Goal: Task Accomplishment & Management: Use online tool/utility

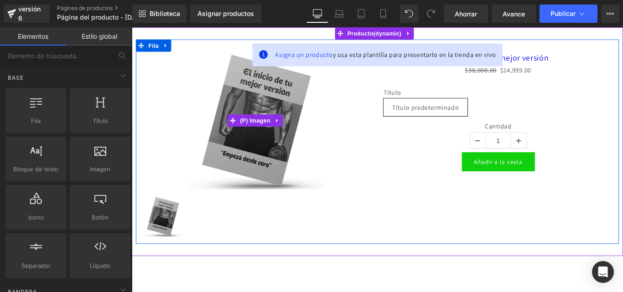
click at [158, 71] on div "Venta de liquidación" at bounding box center [272, 132] width 258 height 155
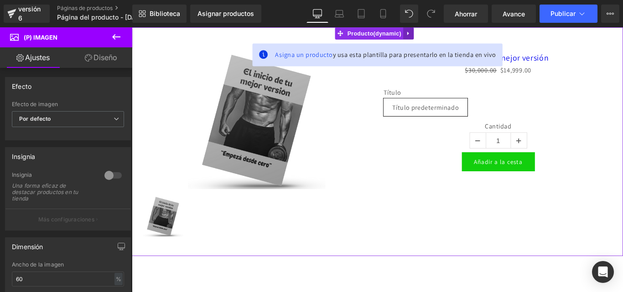
click at [445, 36] on icon at bounding box center [443, 34] width 6 height 7
click at [449, 34] on icon at bounding box center [449, 34] width 6 height 7
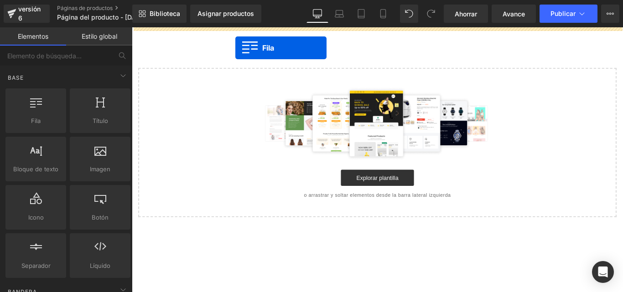
drag, startPoint x: 170, startPoint y: 140, endPoint x: 248, endPoint y: 50, distance: 119.0
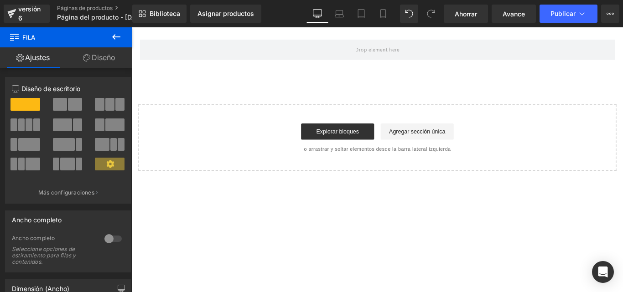
click at [112, 36] on icon at bounding box center [116, 36] width 11 height 11
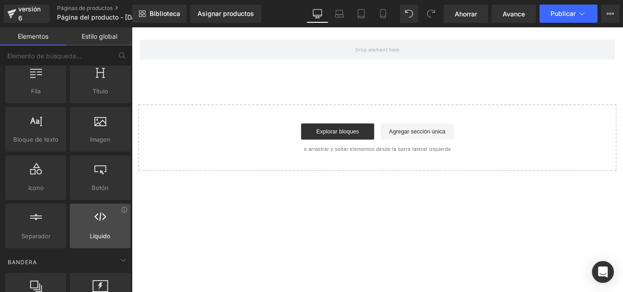
scroll to position [46, 0]
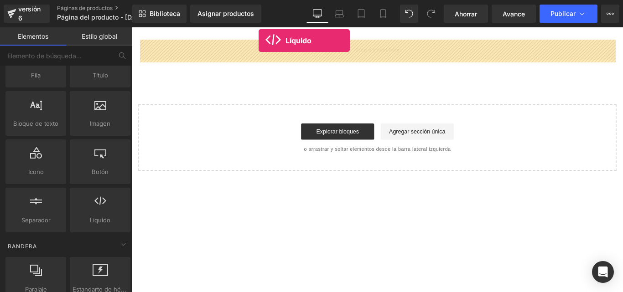
drag, startPoint x: 238, startPoint y: 242, endPoint x: 274, endPoint y: 42, distance: 203.0
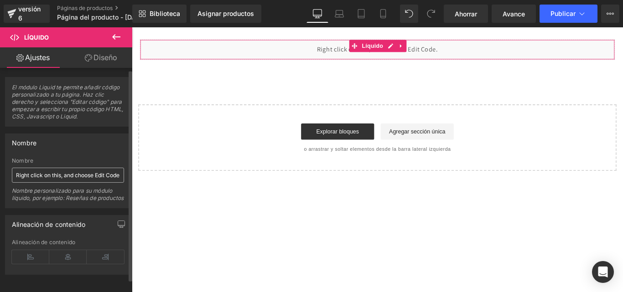
scroll to position [16, 0]
click at [74, 167] on input "Right click on this, and choose Edit Code." at bounding box center [68, 174] width 112 height 15
click at [87, 167] on input "Right click on this, and choose Edit Code." at bounding box center [68, 174] width 112 height 15
paste input "<!loremip dolo> <sita cons="ad"> <elit> <sedd eiusmod="tem-7" /> <inci utla="et…"
type input "Lorem ipsum do sita, con adi<!elitsed doei> <temp inci="ut"> <labo> <etdo magna…"
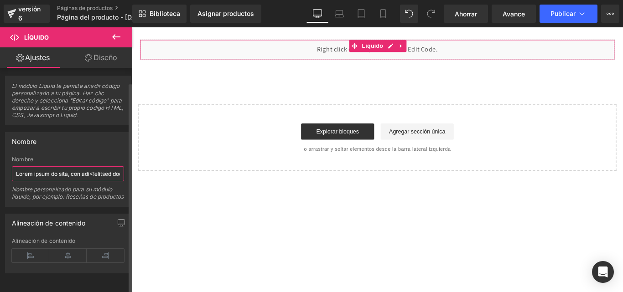
scroll to position [0, 26285]
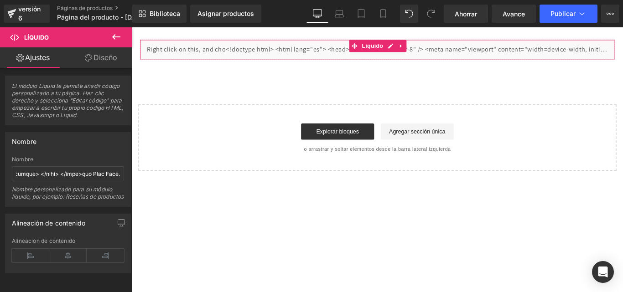
click at [98, 55] on font "Diseño" at bounding box center [106, 57] width 24 height 9
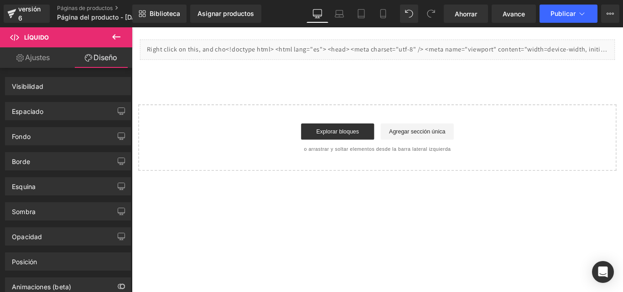
click at [32, 56] on font "Ajustes" at bounding box center [37, 57] width 25 height 9
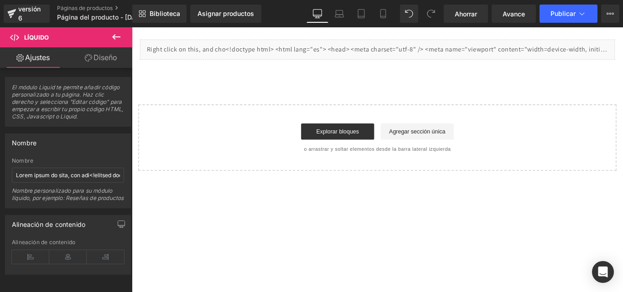
click at [115, 36] on icon at bounding box center [116, 36] width 8 height 5
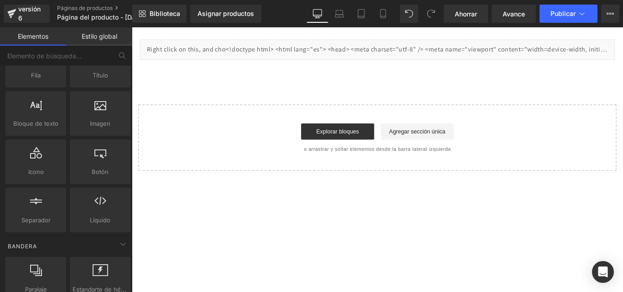
click at [234, 52] on div "Líquido" at bounding box center [408, 52] width 534 height 23
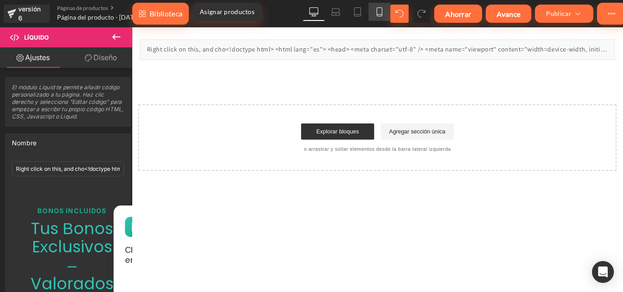
drag, startPoint x: 375, startPoint y: 10, endPoint x: 179, endPoint y: 39, distance: 197.7
click at [375, 10] on link "Móvil" at bounding box center [380, 12] width 22 height 18
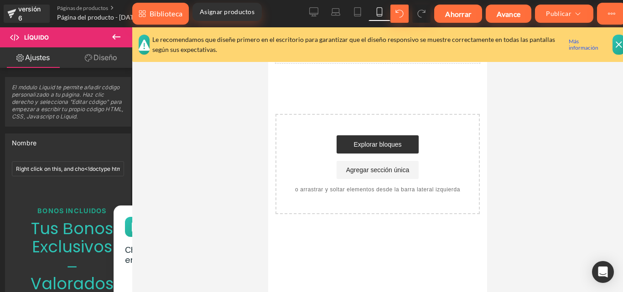
click at [621, 46] on icon at bounding box center [619, 45] width 13 height 20
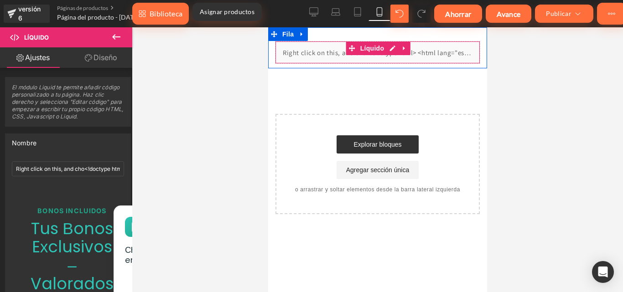
click at [437, 48] on div "Líquido" at bounding box center [377, 52] width 205 height 23
click at [405, 47] on icon at bounding box center [404, 48] width 6 height 7
click at [411, 48] on icon at bounding box center [409, 48] width 6 height 6
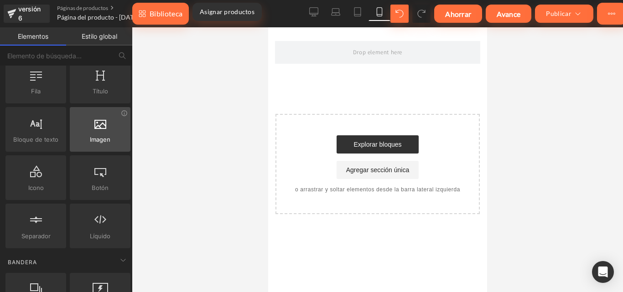
scroll to position [46, 0]
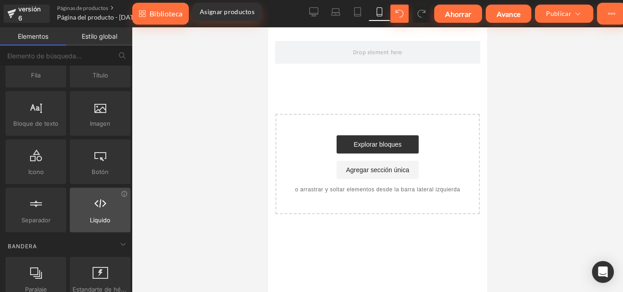
click at [109, 211] on div at bounding box center [100, 205] width 55 height 21
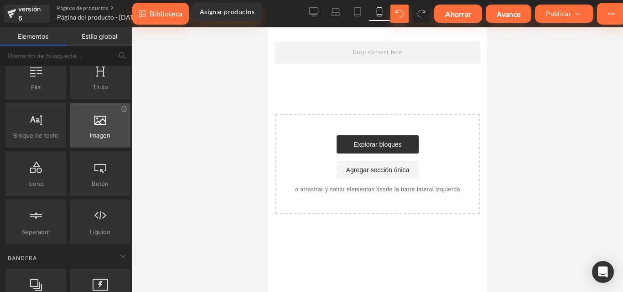
scroll to position [91, 0]
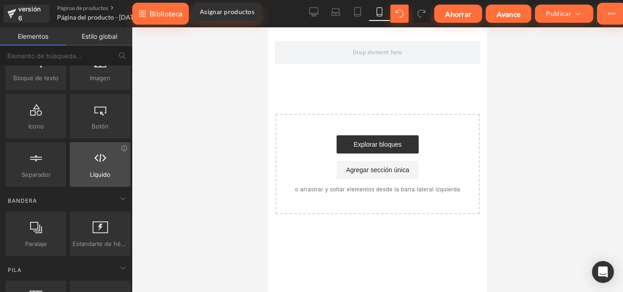
click at [100, 165] on div at bounding box center [100, 160] width 55 height 21
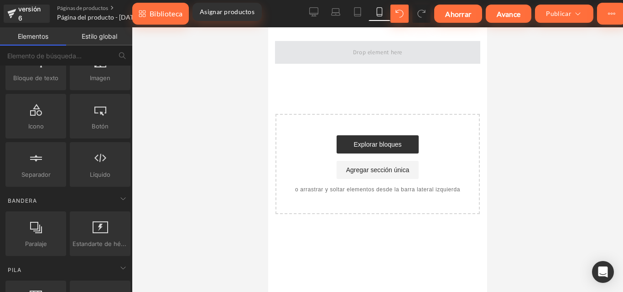
click at [345, 46] on span at bounding box center [377, 52] width 205 height 23
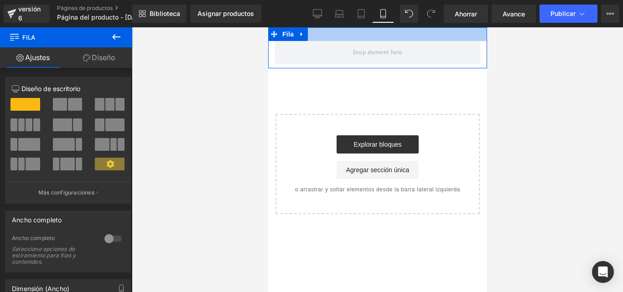
click at [325, 33] on div at bounding box center [377, 34] width 219 height 14
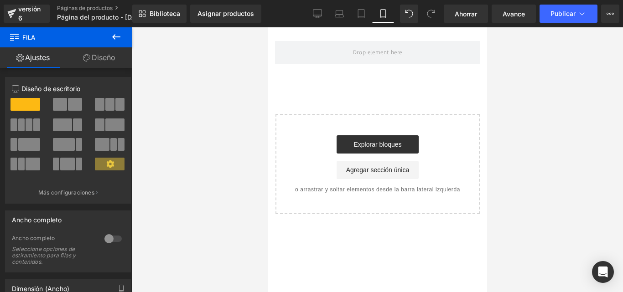
click at [120, 38] on icon at bounding box center [116, 36] width 11 height 11
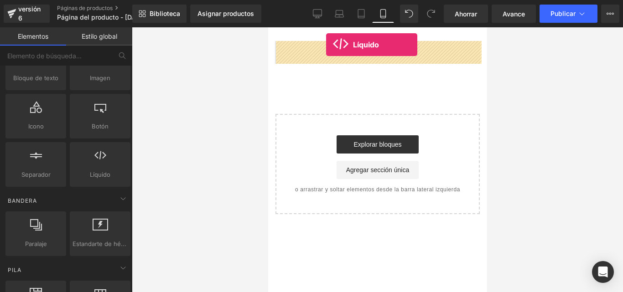
drag, startPoint x: 372, startPoint y: 198, endPoint x: 326, endPoint y: 45, distance: 160.6
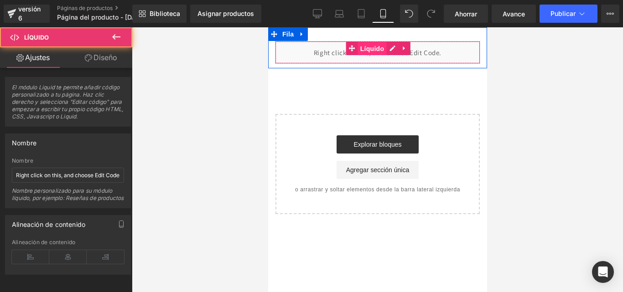
click at [381, 52] on font "Líquido" at bounding box center [372, 49] width 24 height 14
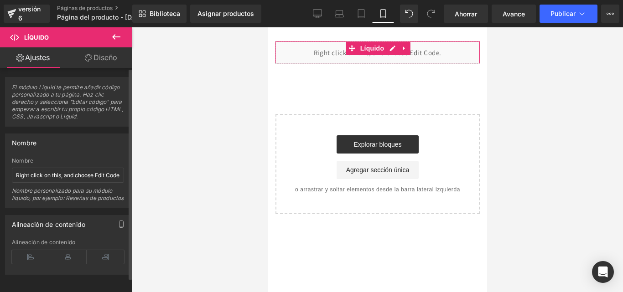
click at [69, 102] on font "El módulo Liquid te permite añadir código personalizado a tu página. Haz clic d…" at bounding box center [67, 102] width 111 height 36
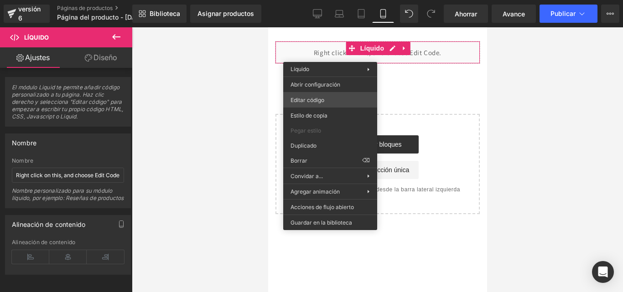
click at [319, 0] on div "Liquid Estás previsualizando cómo funciona el Reestilizará tu página. No puedes…" at bounding box center [311, 0] width 623 height 0
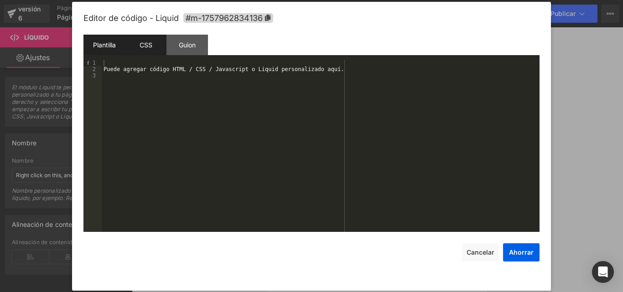
click at [145, 46] on font "CSS" at bounding box center [146, 45] width 13 height 8
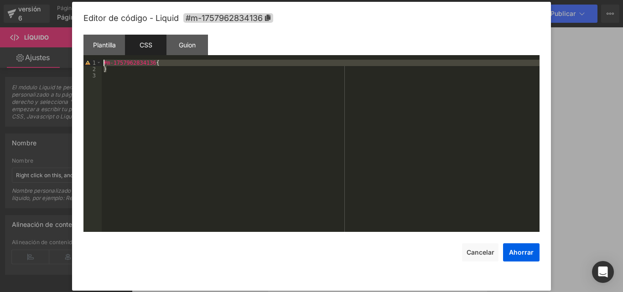
drag, startPoint x: 156, startPoint y: 65, endPoint x: 82, endPoint y: 65, distance: 73.9
click at [82, 65] on div "Editor de código - Liquid #m-1757962834136 Plantilla CSS Guion Datos 1 2 3 Pued…" at bounding box center [311, 146] width 479 height 289
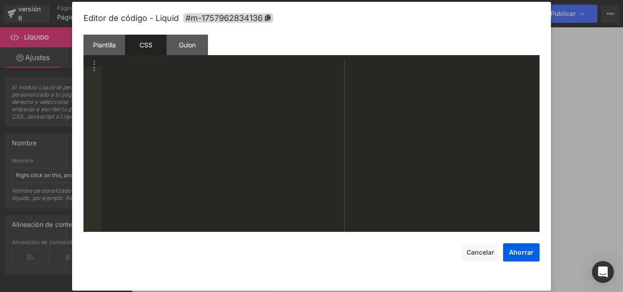
drag, startPoint x: 133, startPoint y: 65, endPoint x: 88, endPoint y: 63, distance: 44.7
click at [88, 63] on pre "1 2 XXXXXXXXXXXXXXXXXXXXXXXXXXXXXXXXXXXXXXXXXXXXXXXXXX" at bounding box center [311, 146] width 456 height 172
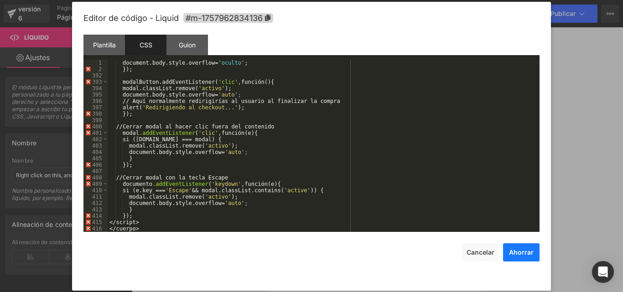
click at [530, 255] on font "Ahorrar" at bounding box center [521, 253] width 25 height 8
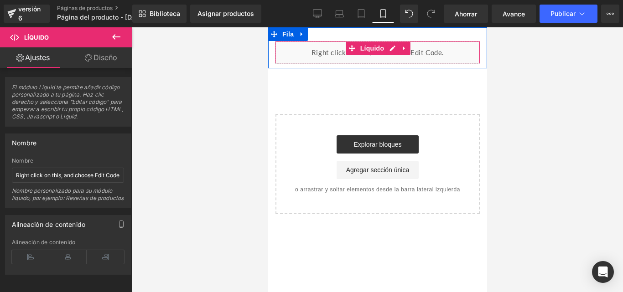
click at [438, 50] on div "Líquido" at bounding box center [377, 52] width 205 height 23
click at [406, 49] on icon at bounding box center [404, 48] width 6 height 7
click at [409, 49] on icon at bounding box center [409, 48] width 6 height 7
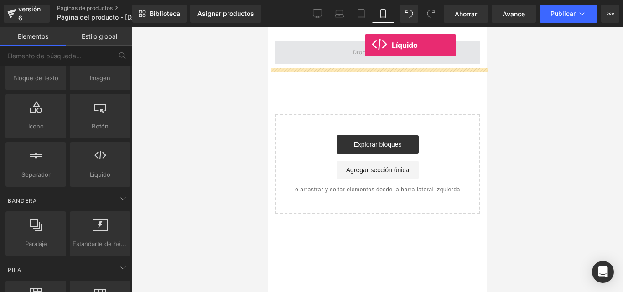
drag, startPoint x: 358, startPoint y: 202, endPoint x: 364, endPoint y: 45, distance: 156.6
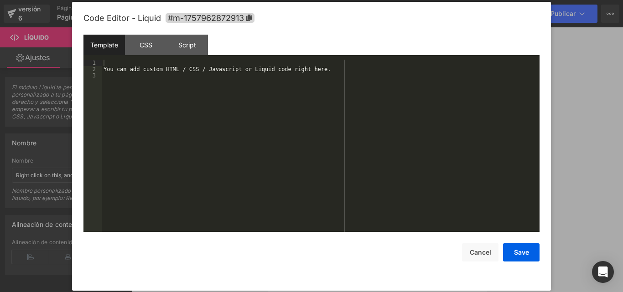
click at [419, 0] on div "Líquido Estás previsualizando cómo funciona el Reestilizará tu página. No puede…" at bounding box center [311, 0] width 623 height 0
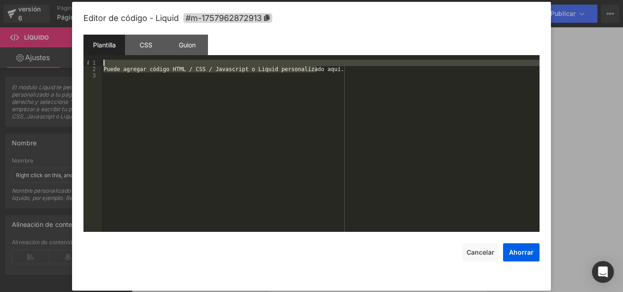
drag, startPoint x: 328, startPoint y: 68, endPoint x: 109, endPoint y: 64, distance: 219.0
click at [109, 64] on div "Puede agregar código HTML / CSS / Javascript o Liquid personalizado aquí." at bounding box center [321, 152] width 438 height 185
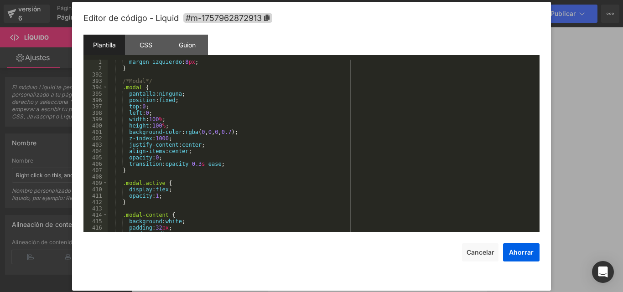
scroll to position [1259, 0]
click at [535, 250] on button "Ahorrar" at bounding box center [521, 253] width 36 height 18
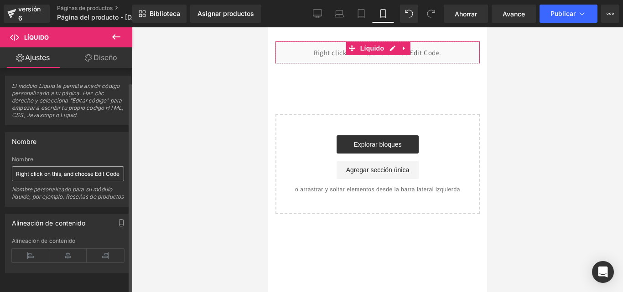
scroll to position [16, 0]
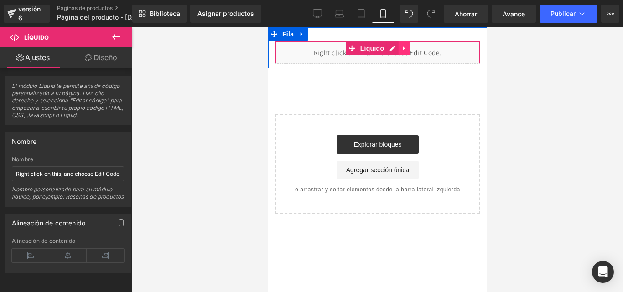
click at [407, 47] on link at bounding box center [404, 49] width 12 height 14
click at [414, 49] on link at bounding box center [410, 49] width 12 height 14
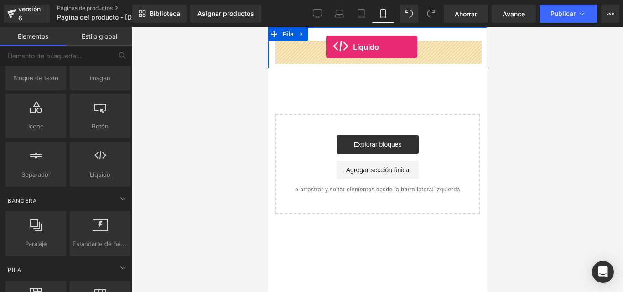
drag, startPoint x: 369, startPoint y: 196, endPoint x: 326, endPoint y: 47, distance: 154.8
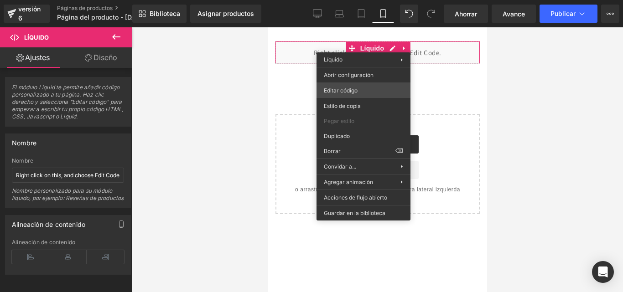
click at [345, 0] on div "Líquido Estás previsualizando cómo funciona el Reestilizará tu página. No puede…" at bounding box center [311, 0] width 623 height 0
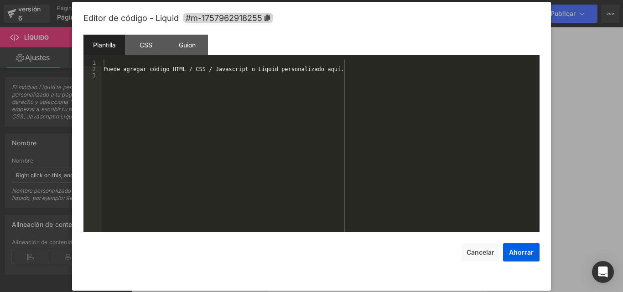
click at [104, 47] on font "Plantilla" at bounding box center [104, 45] width 23 height 8
click at [144, 38] on div "CSS" at bounding box center [146, 45] width 42 height 21
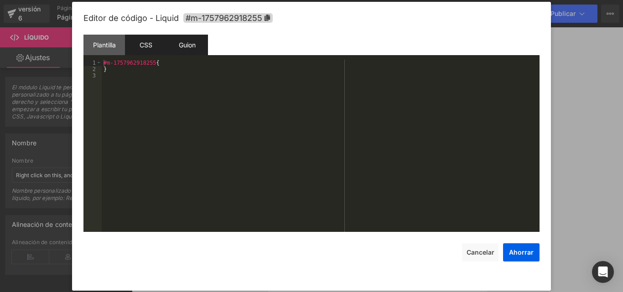
click at [194, 49] on font "Guion" at bounding box center [187, 45] width 17 height 10
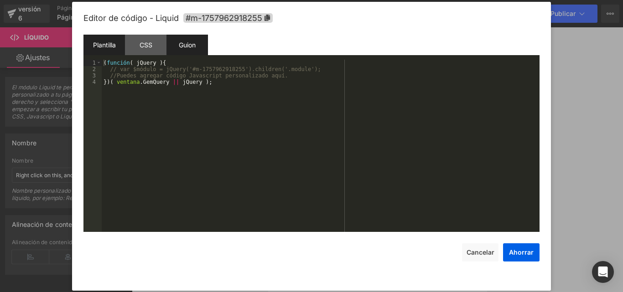
click at [97, 43] on font "Plantilla" at bounding box center [104, 45] width 23 height 8
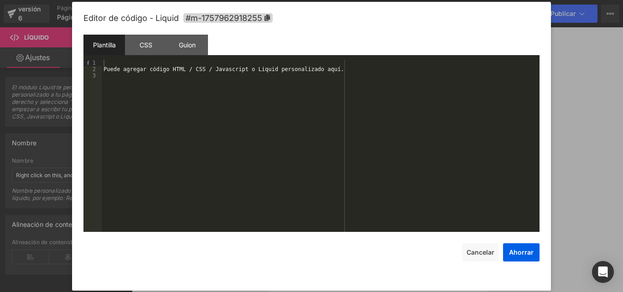
click at [161, 83] on div "Puede agregar código HTML / CSS / Javascript o Liquid personalizado aquí." at bounding box center [321, 152] width 438 height 185
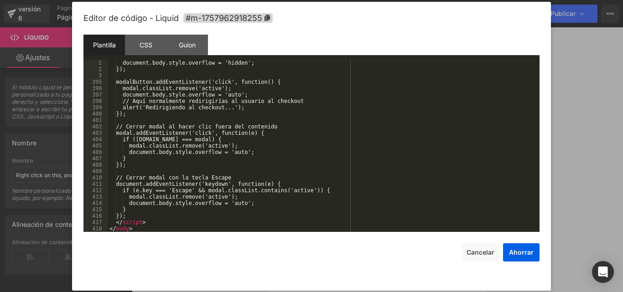
scroll to position [2510, 0]
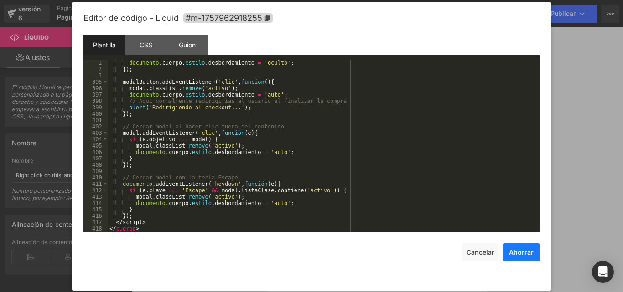
click at [533, 255] on button "Ahorrar" at bounding box center [521, 253] width 36 height 18
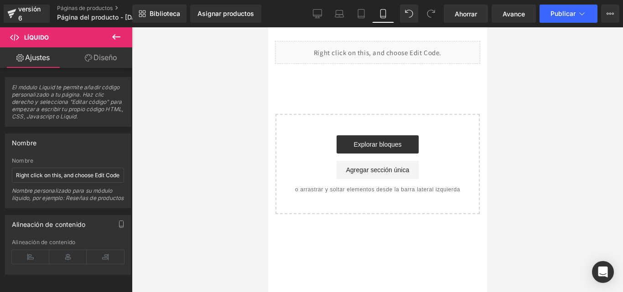
click at [111, 37] on icon at bounding box center [116, 36] width 11 height 11
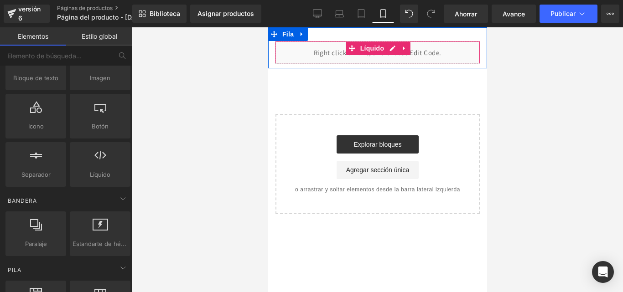
drag, startPoint x: 444, startPoint y: 50, endPoint x: 432, endPoint y: 51, distance: 11.9
click at [444, 50] on div "Líquido" at bounding box center [377, 52] width 205 height 23
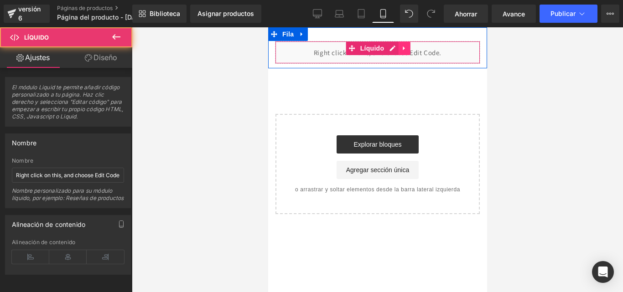
click at [404, 51] on icon at bounding box center [404, 48] width 6 height 7
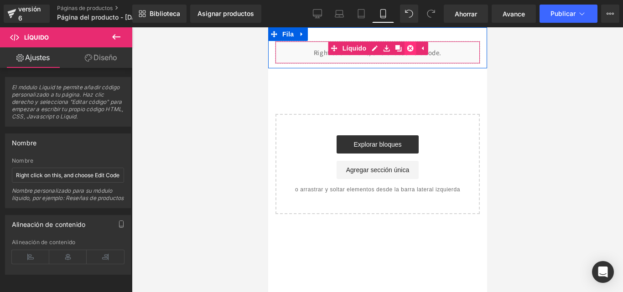
click at [411, 50] on icon at bounding box center [409, 48] width 6 height 6
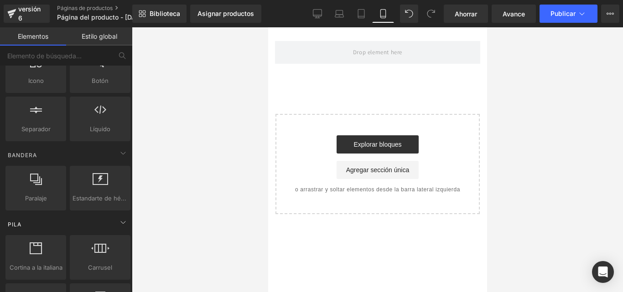
scroll to position [182, 0]
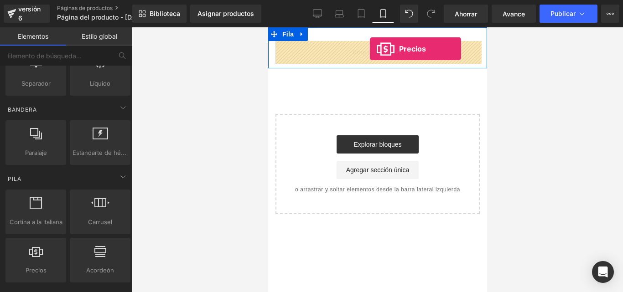
drag, startPoint x: 301, startPoint y: 290, endPoint x: 370, endPoint y: 49, distance: 251.0
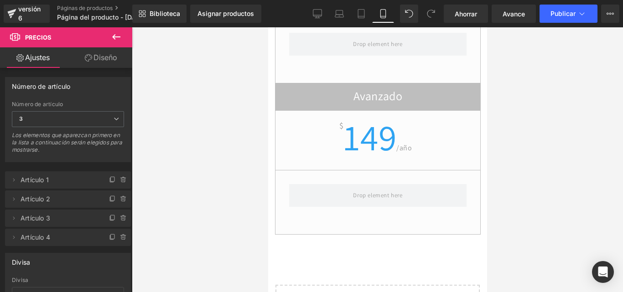
scroll to position [274, 0]
click at [378, 131] on font "149" at bounding box center [369, 137] width 53 height 48
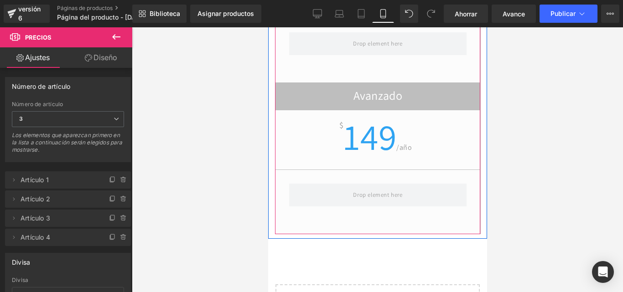
click at [396, 125] on font "149" at bounding box center [369, 137] width 53 height 48
click at [391, 134] on font "149" at bounding box center [369, 137] width 53 height 48
click at [383, 126] on font "149" at bounding box center [369, 137] width 53 height 48
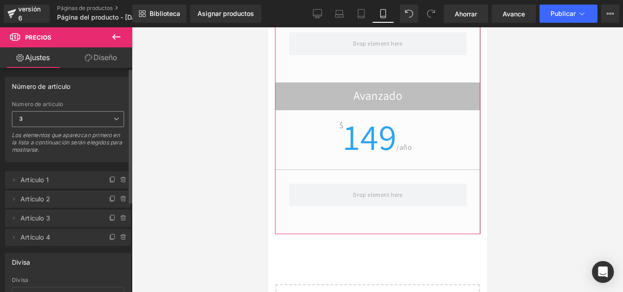
click at [30, 120] on span "3" at bounding box center [68, 119] width 112 height 16
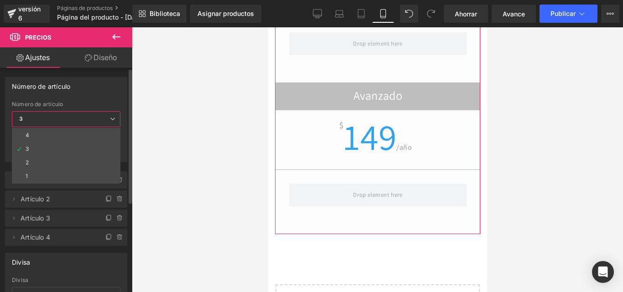
click at [49, 119] on span "3" at bounding box center [66, 119] width 109 height 16
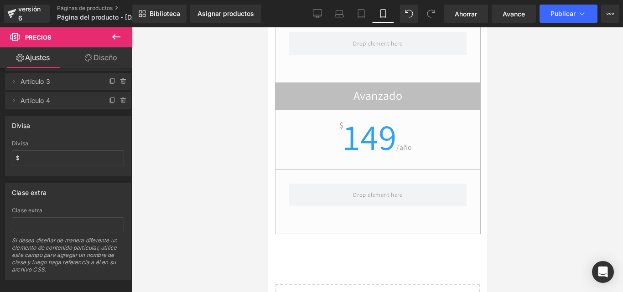
scroll to position [0, 0]
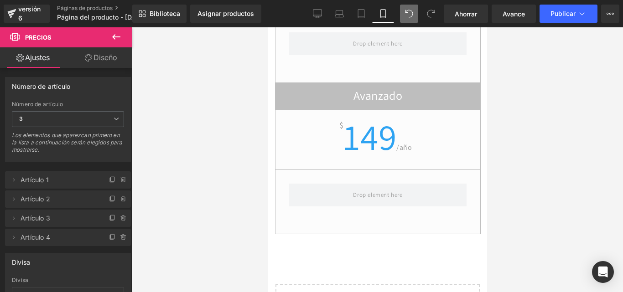
click at [405, 17] on icon at bounding box center [409, 14] width 8 height 8
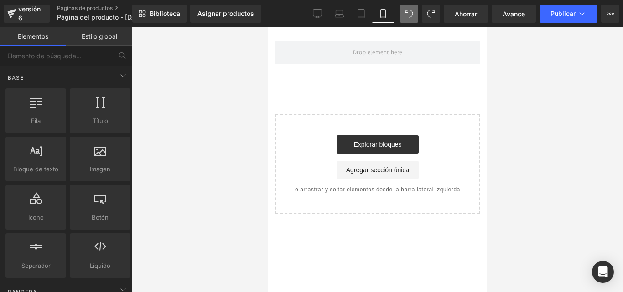
click at [107, 34] on font "Estilo global" at bounding box center [100, 36] width 36 height 8
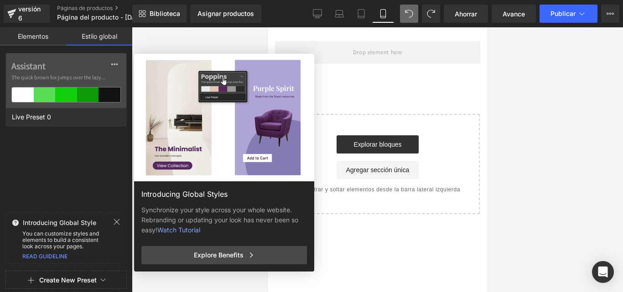
click at [26, 32] on font "Elementos" at bounding box center [33, 36] width 31 height 8
